Goal: Information Seeking & Learning: Learn about a topic

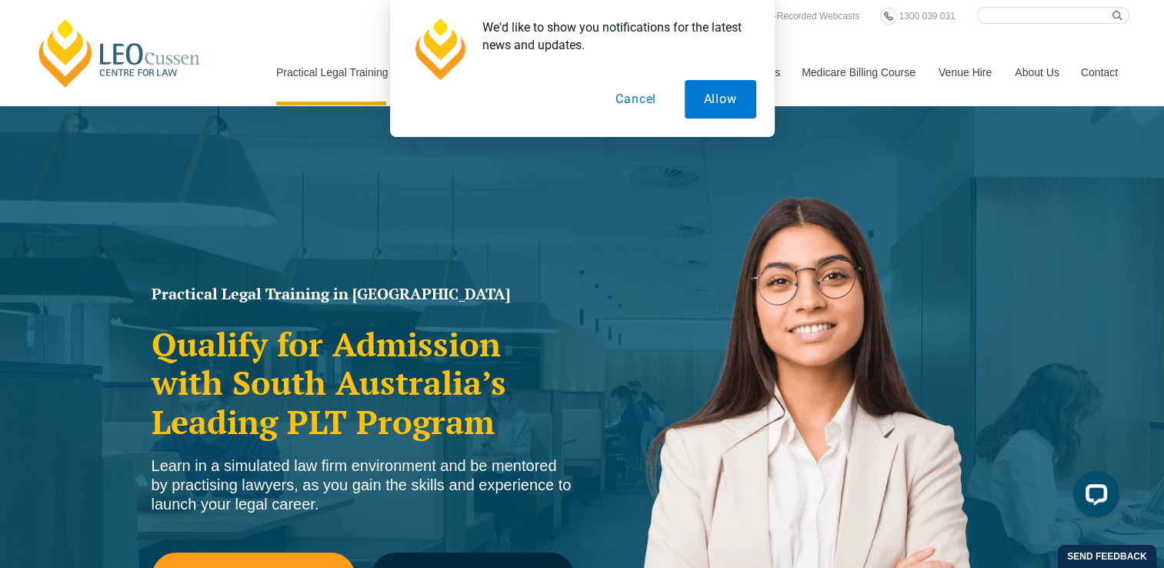
click at [625, 106] on button "Cancel" at bounding box center [635, 99] width 79 height 38
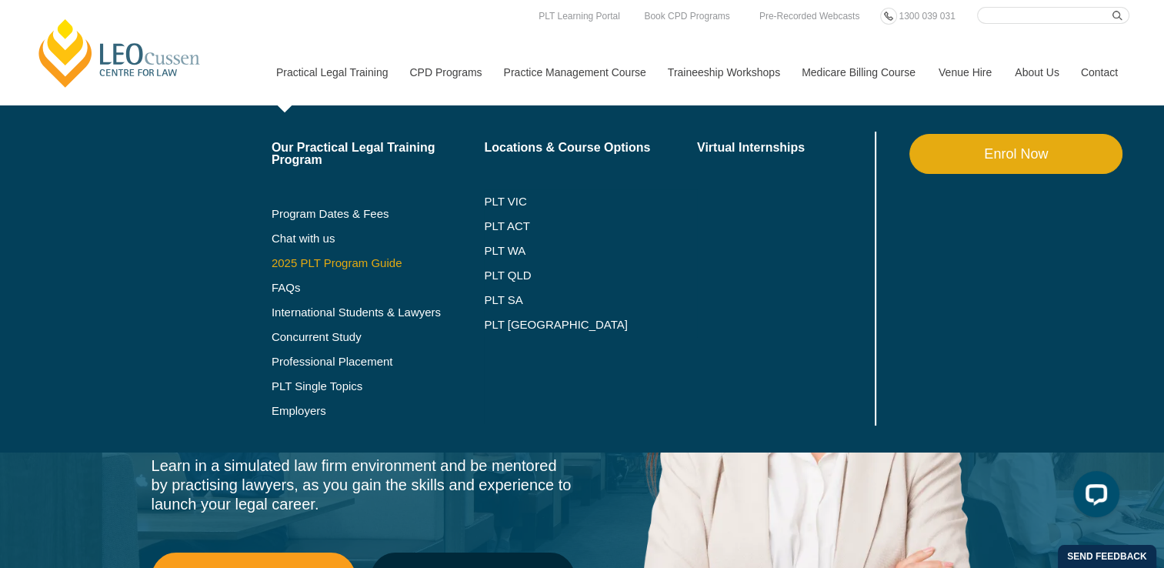
click at [314, 265] on link "2025 PLT Program Guide" at bounding box center [359, 263] width 175 height 12
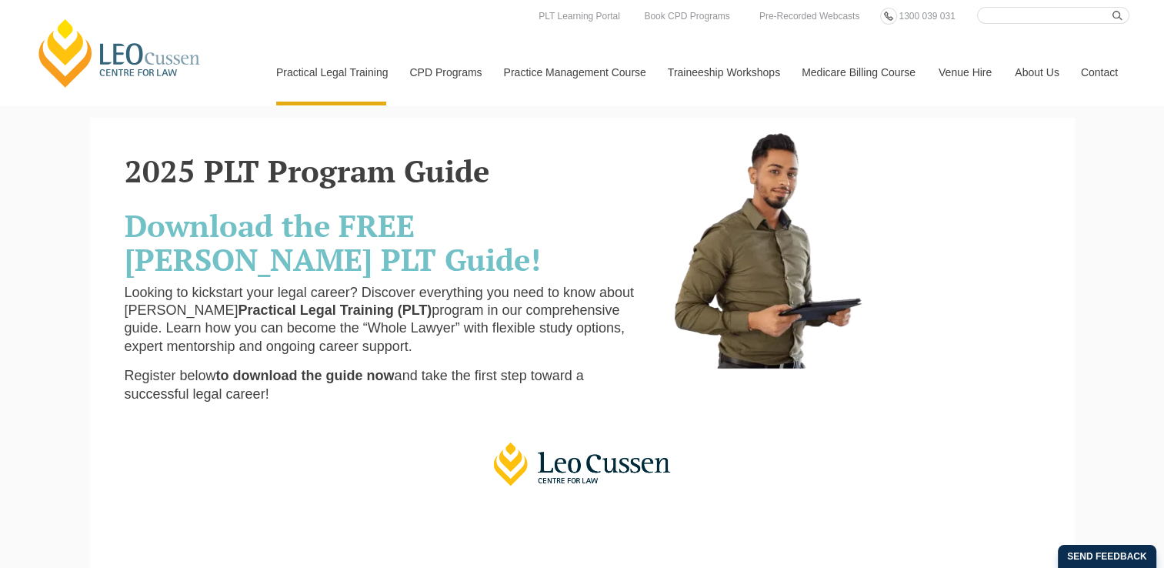
click at [314, 265] on h2 "Download the FREE Leo Cussen PLT Guide!" at bounding box center [387, 243] width 525 height 68
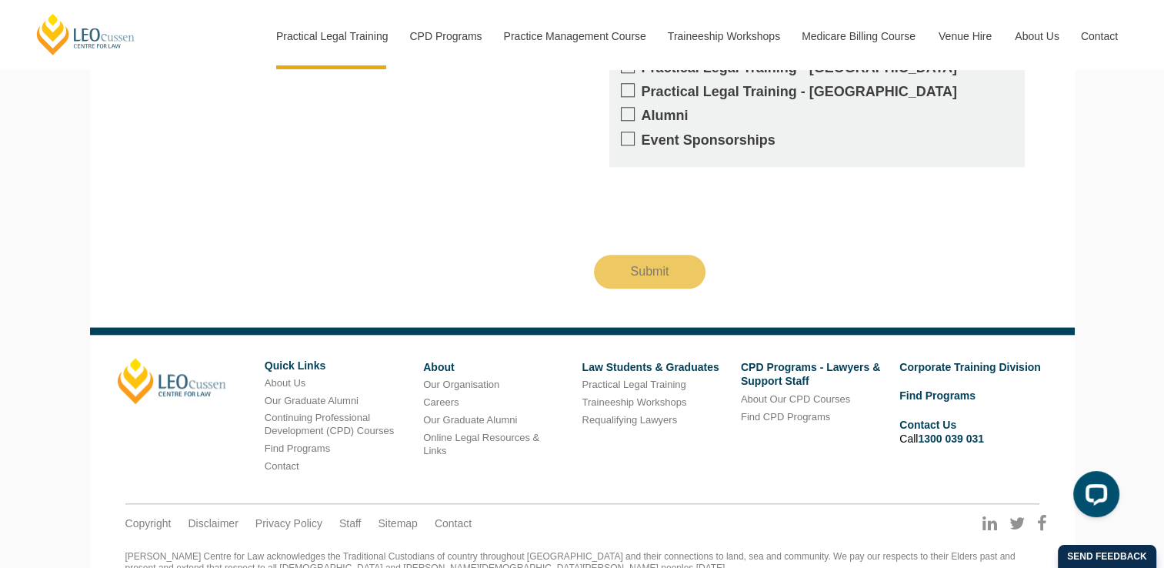
scroll to position [1680, 0]
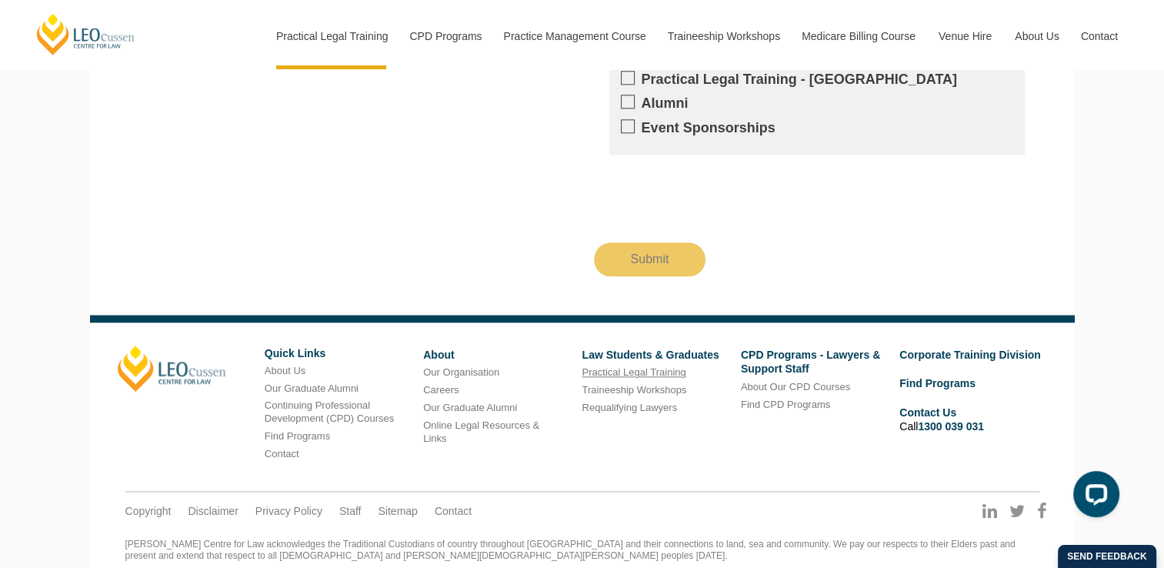
click at [592, 366] on link "Practical Legal Training" at bounding box center [634, 372] width 104 height 12
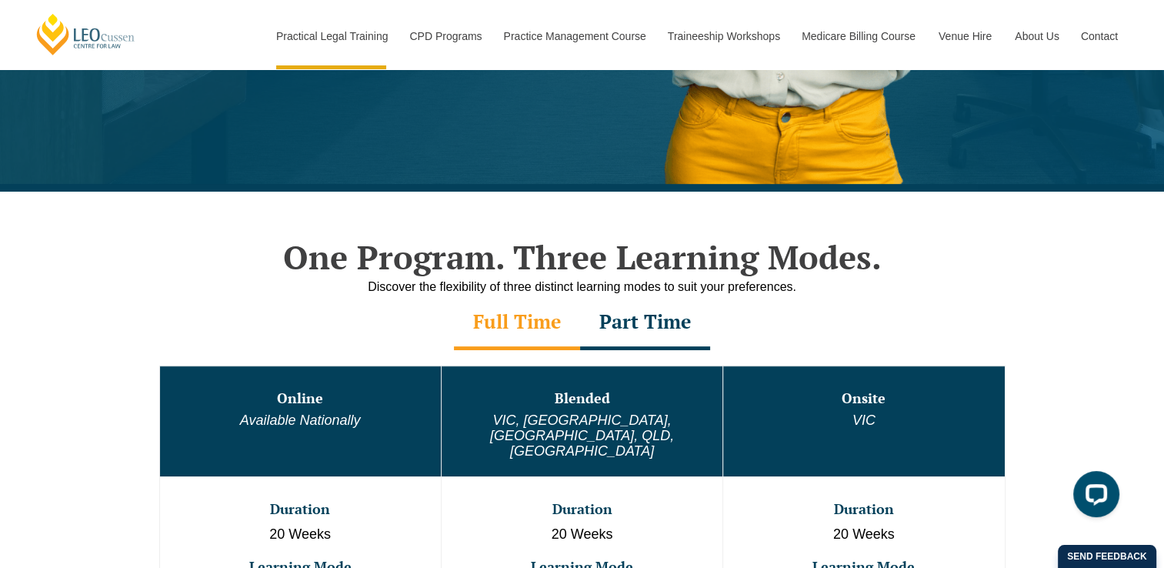
click at [644, 303] on div "Part Time" at bounding box center [645, 323] width 130 height 54
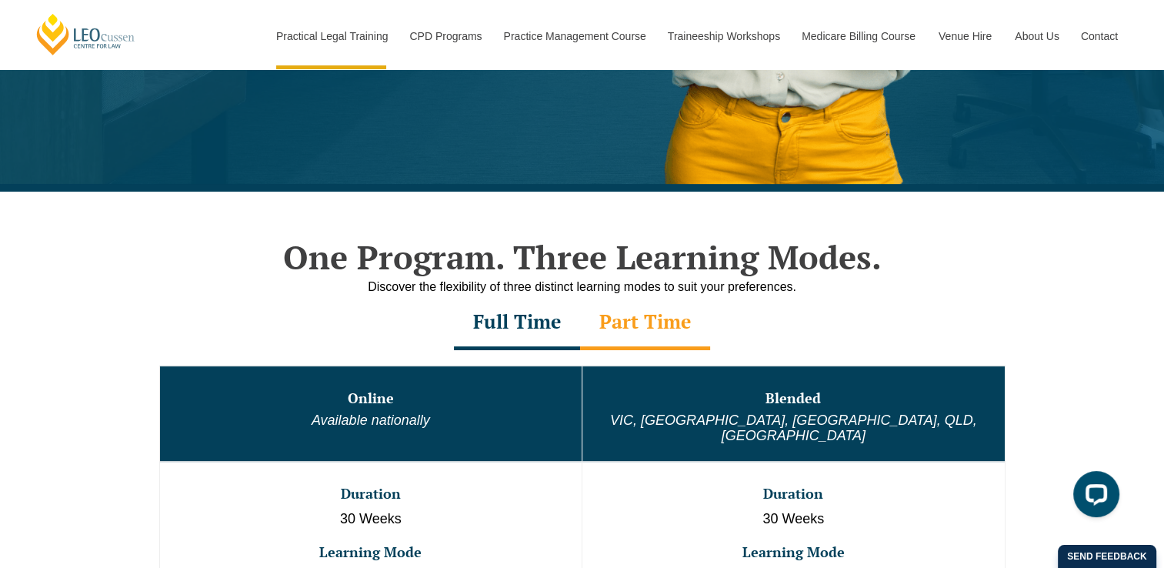
click at [522, 303] on div "Full Time" at bounding box center [517, 323] width 126 height 54
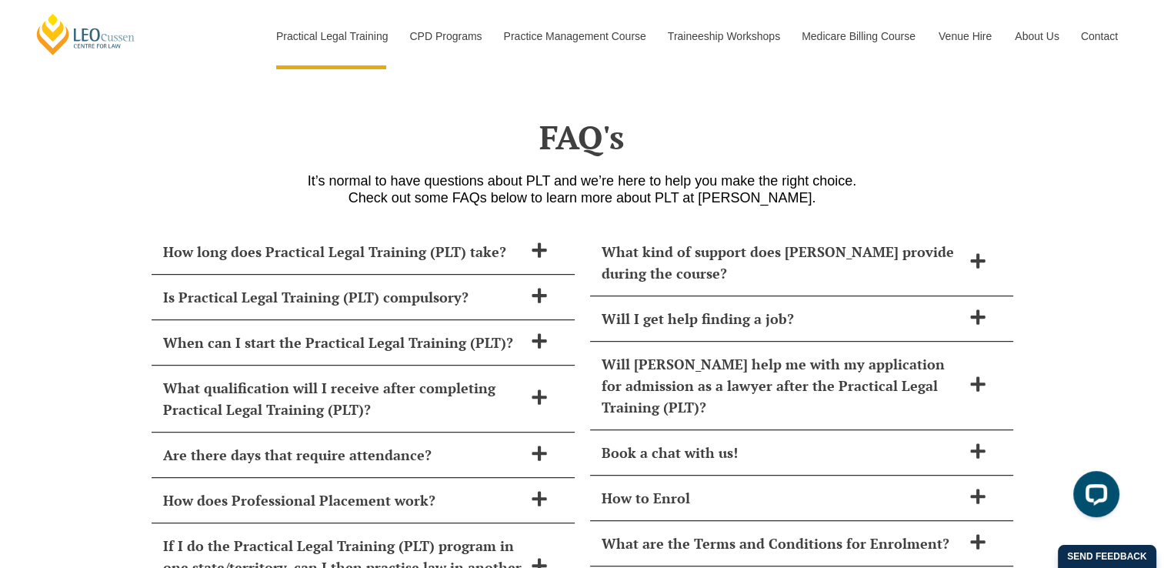
scroll to position [6539, 0]
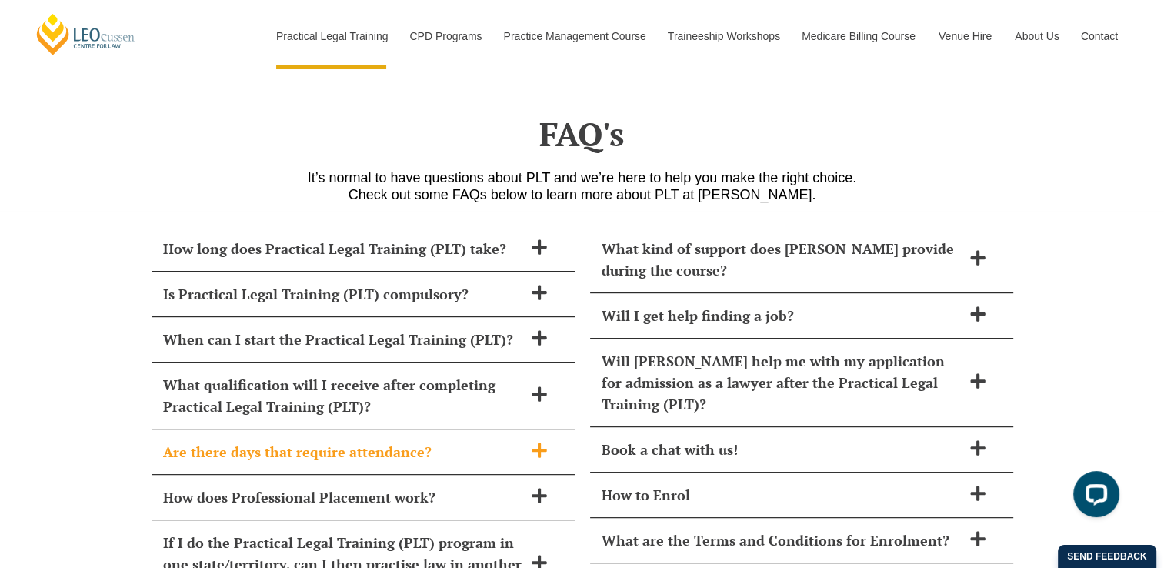
click at [294, 441] on span "Are there days that require attendance?" at bounding box center [343, 452] width 360 height 22
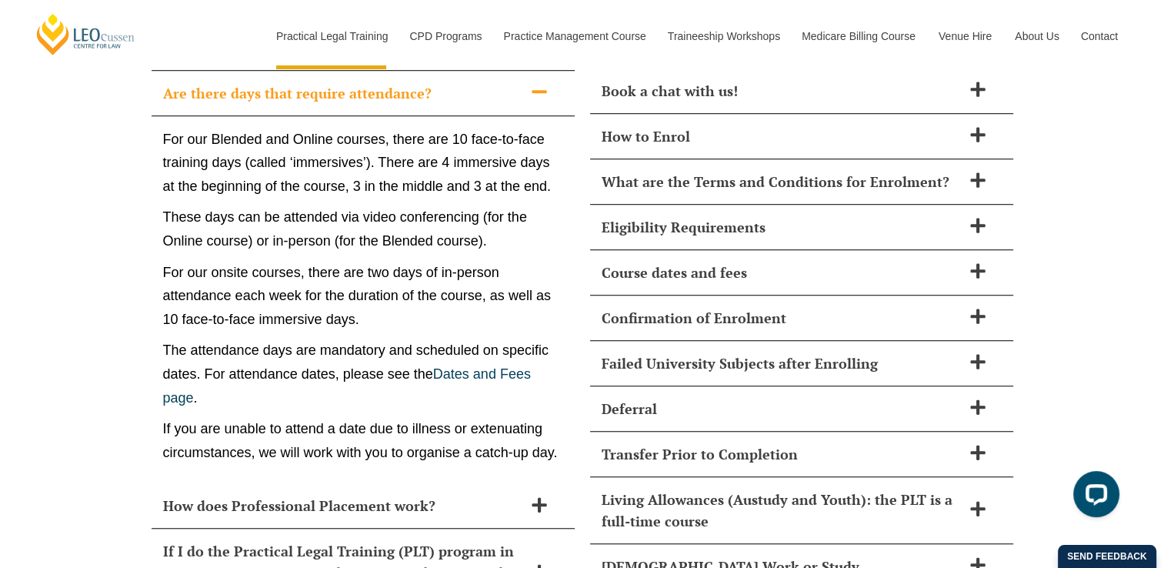
scroll to position [6903, 0]
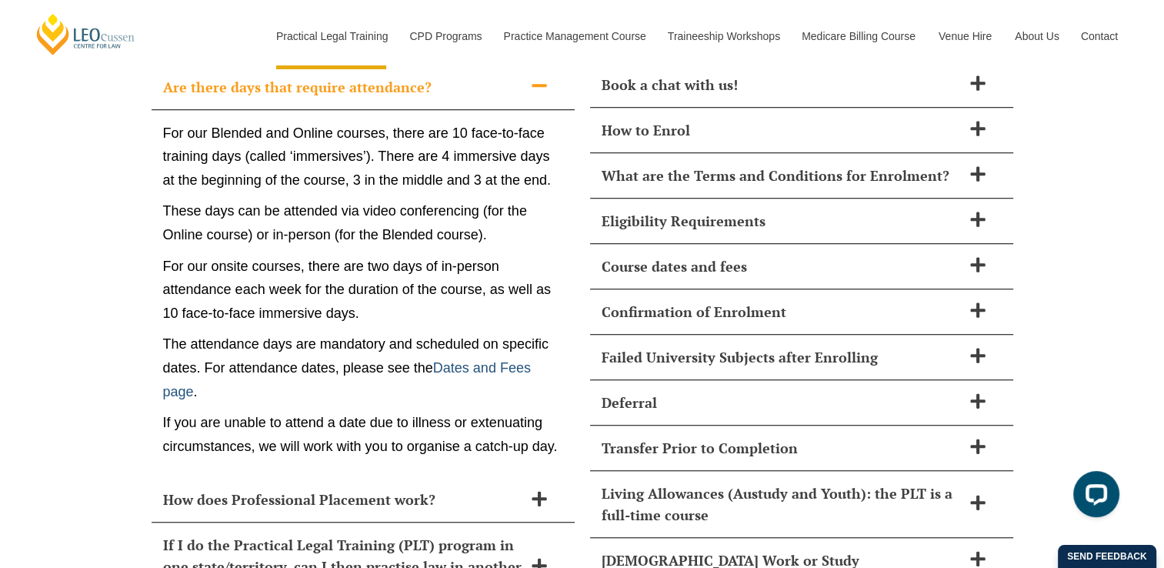
click at [467, 360] on link "Dates and Fees page" at bounding box center [347, 379] width 368 height 39
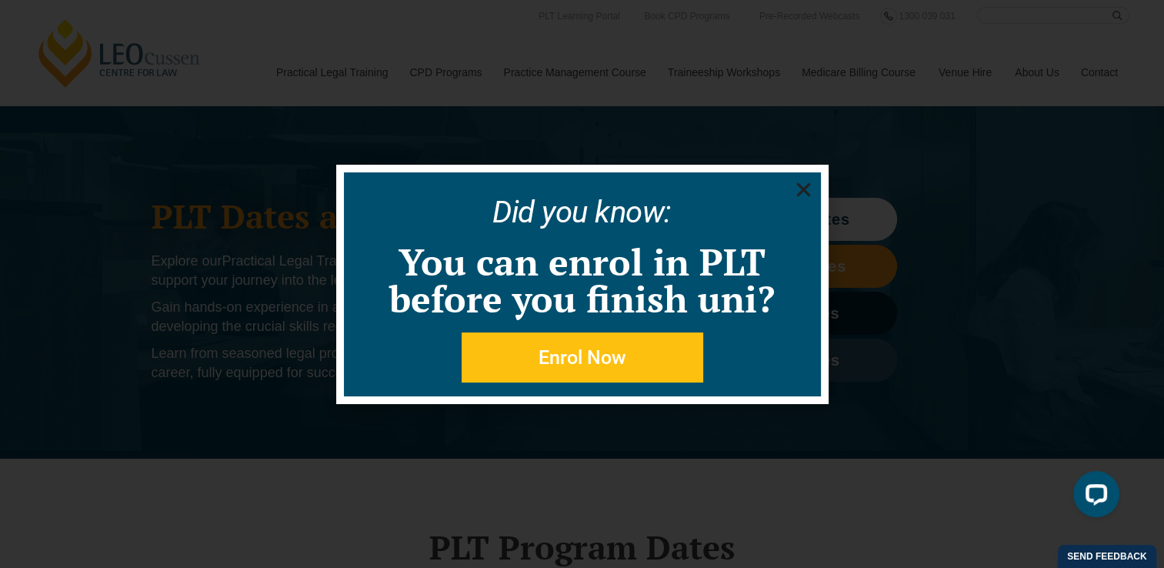
click at [803, 189] on use "Close" at bounding box center [803, 189] width 14 height 14
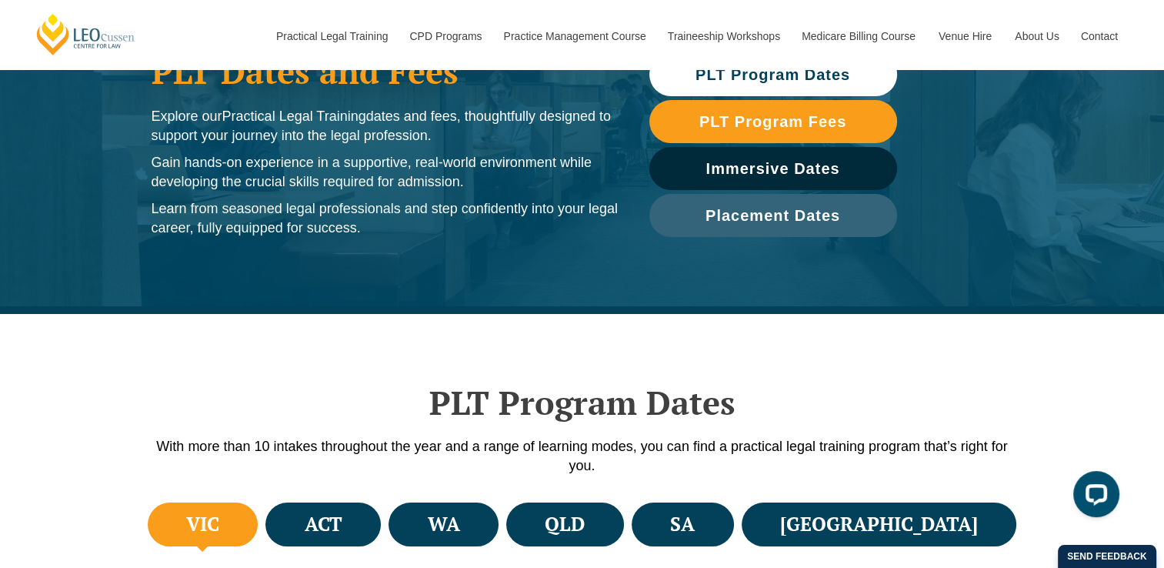
scroll to position [150, 0]
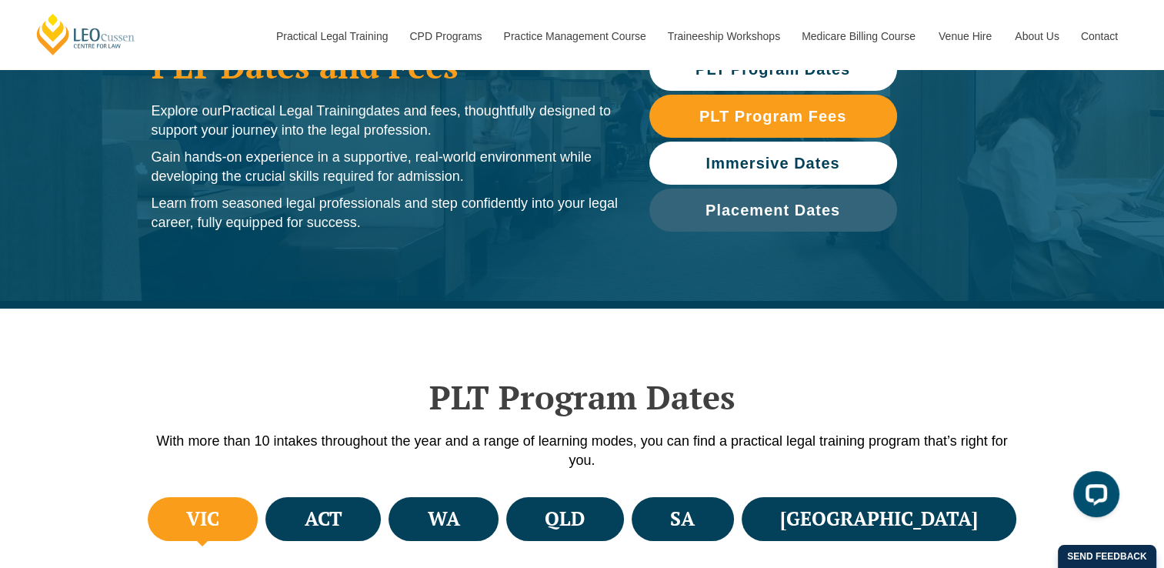
click at [695, 171] on link "Immersive Dates" at bounding box center [773, 163] width 248 height 43
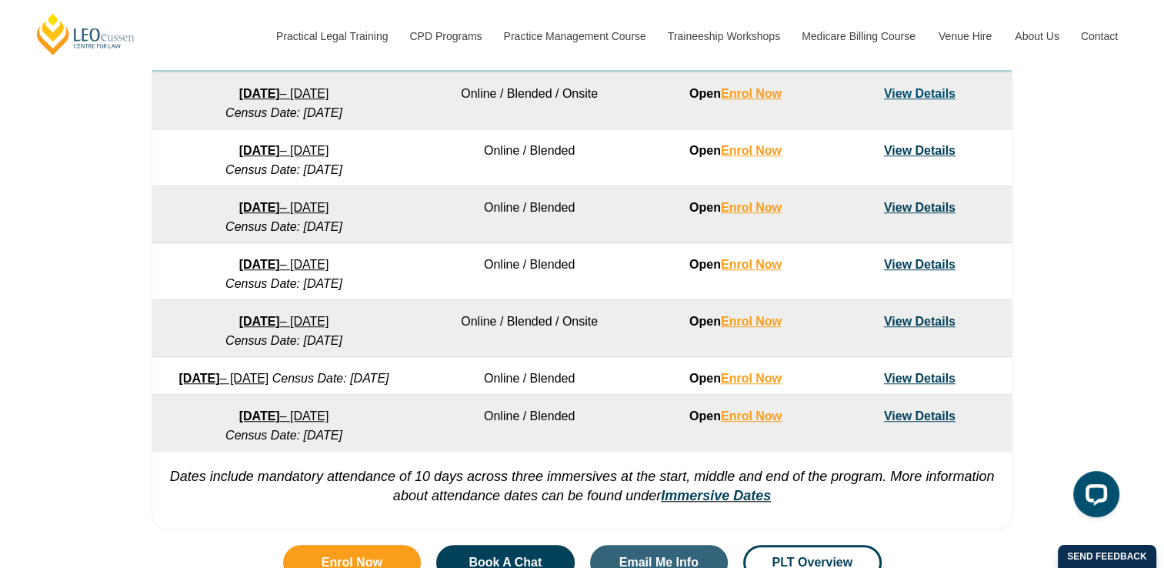
scroll to position [993, 0]
